Goal: Navigation & Orientation: Find specific page/section

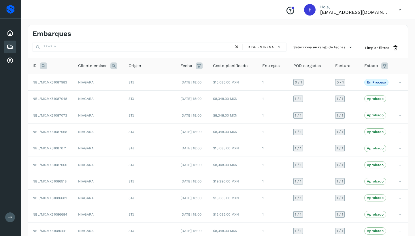
click at [10, 47] on icon at bounding box center [10, 46] width 7 height 7
click at [10, 32] on icon at bounding box center [10, 33] width 7 height 7
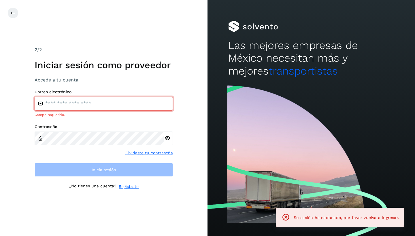
type input "**********"
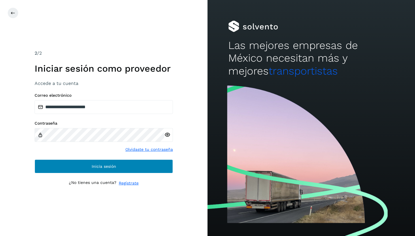
click at [103, 167] on span "Inicia sesión" at bounding box center [104, 166] width 24 height 4
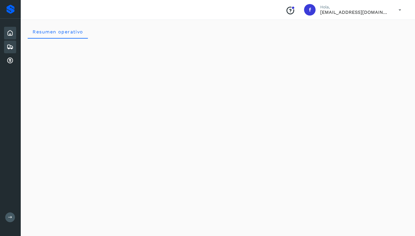
click at [14, 47] on div "Embarques" at bounding box center [10, 47] width 12 height 13
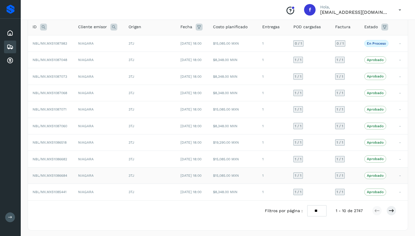
scroll to position [39, 0]
click at [393, 210] on icon at bounding box center [391, 211] width 6 height 6
drag, startPoint x: 393, startPoint y: 209, endPoint x: 378, endPoint y: 191, distance: 23.7
click at [393, 209] on icon at bounding box center [391, 211] width 6 height 6
drag, startPoint x: 390, startPoint y: 208, endPoint x: 386, endPoint y: 205, distance: 5.3
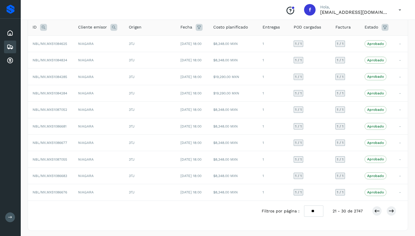
click at [390, 208] on icon at bounding box center [391, 211] width 6 height 6
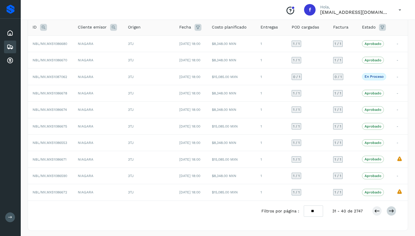
click at [390, 211] on icon at bounding box center [391, 211] width 6 height 6
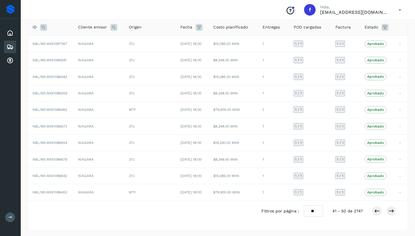
drag, startPoint x: 391, startPoint y: 212, endPoint x: 380, endPoint y: 207, distance: 12.0
click at [391, 212] on icon at bounding box center [391, 211] width 6 height 6
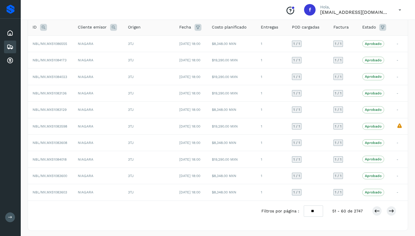
click at [375, 209] on icon at bounding box center [377, 211] width 6 height 6
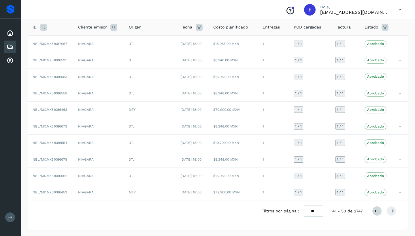
click at [375, 210] on icon at bounding box center [377, 211] width 6 height 6
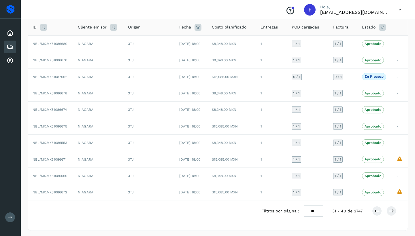
drag, startPoint x: 378, startPoint y: 211, endPoint x: 366, endPoint y: 190, distance: 23.9
click at [378, 211] on icon at bounding box center [377, 211] width 6 height 6
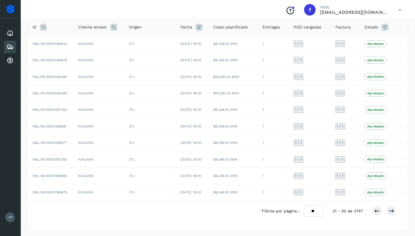
click at [376, 208] on icon at bounding box center [377, 211] width 6 height 6
click at [379, 211] on icon at bounding box center [377, 211] width 6 height 6
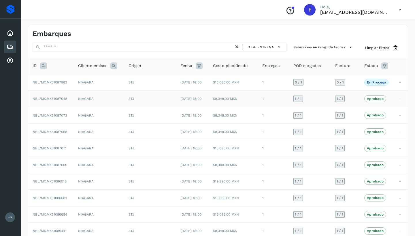
scroll to position [0, 0]
